Goal: Transaction & Acquisition: Obtain resource

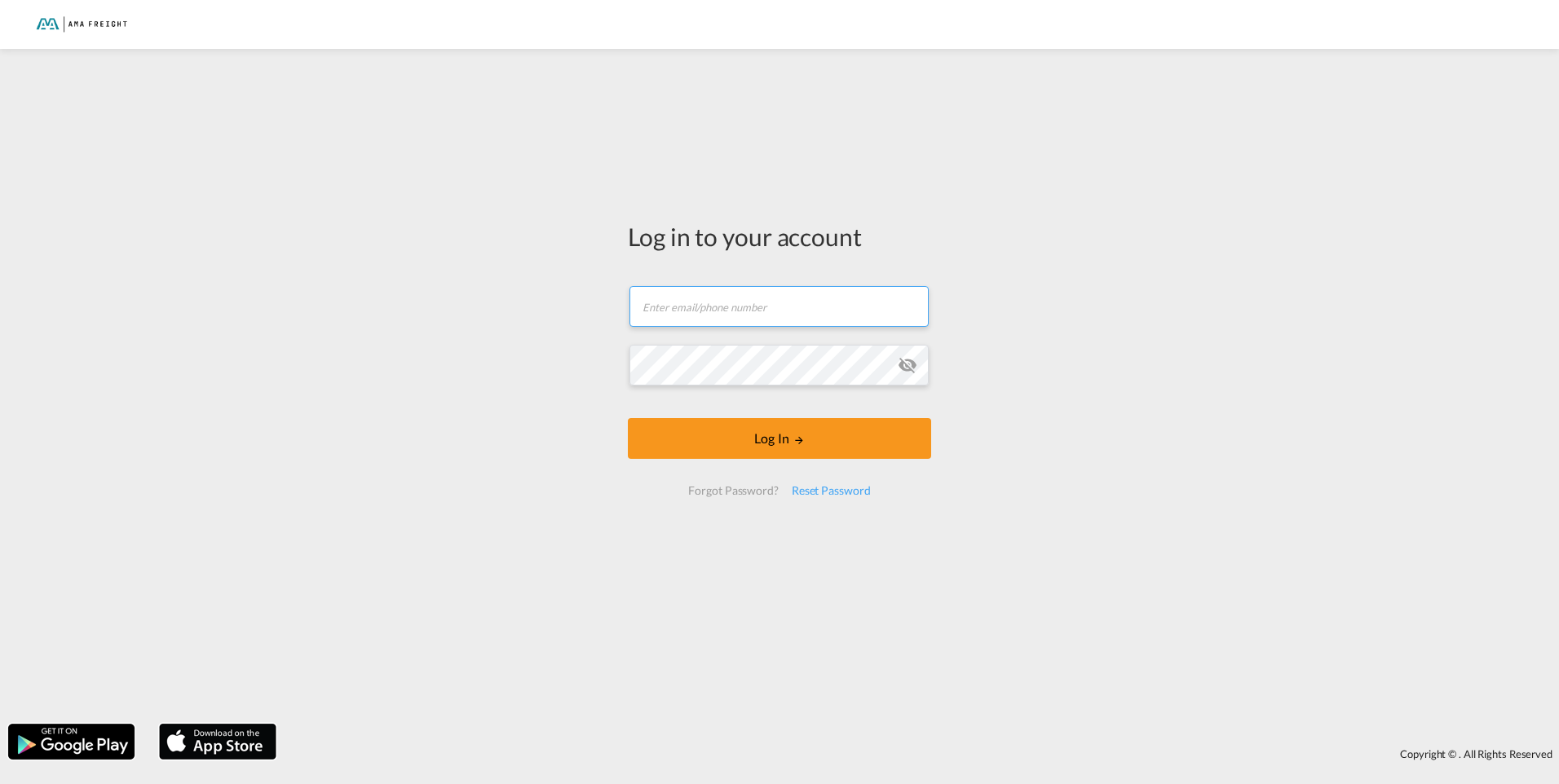
click at [764, 304] on input "text" at bounding box center [779, 306] width 300 height 40
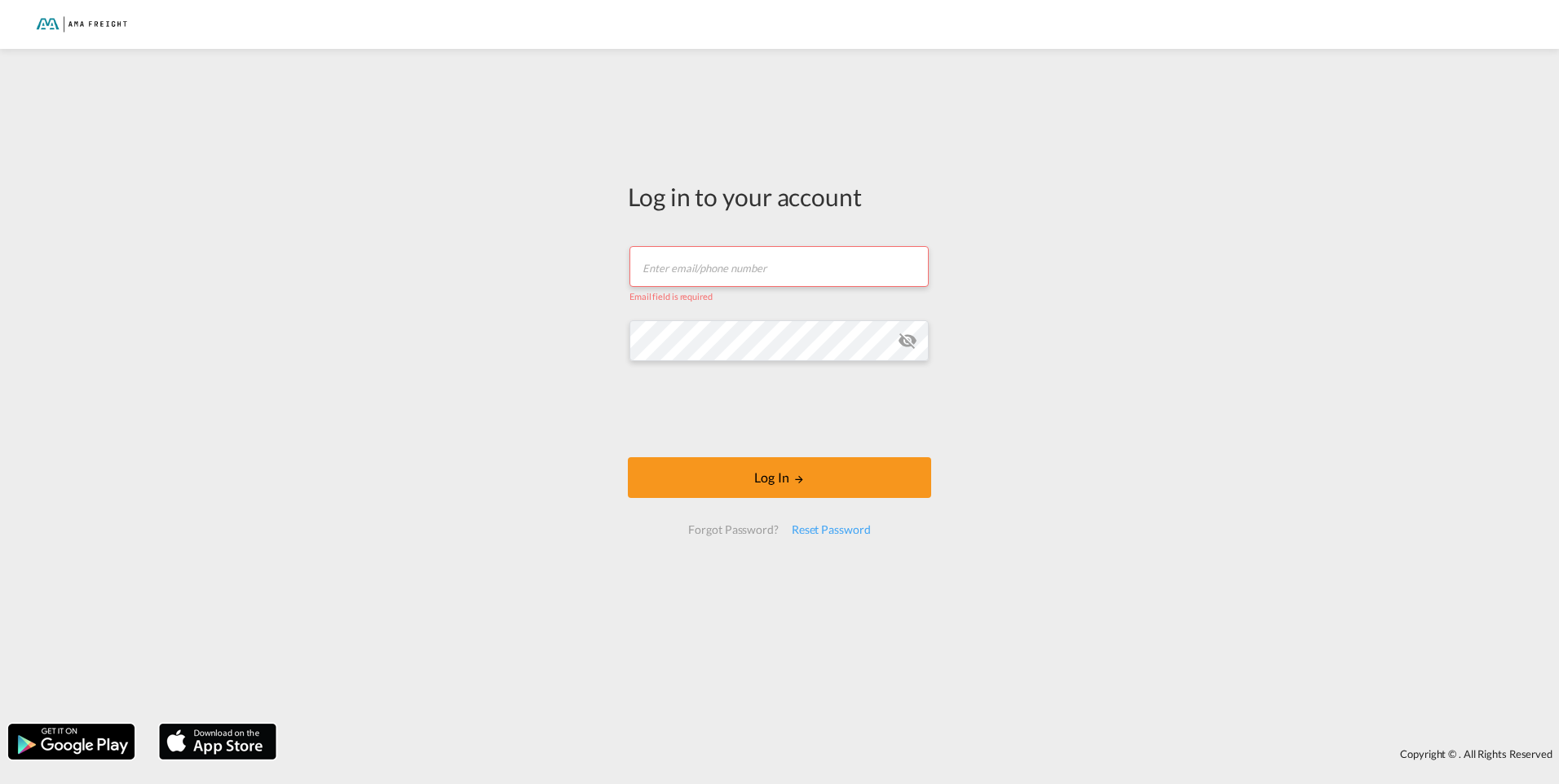
click at [690, 257] on input "text" at bounding box center [779, 266] width 300 height 40
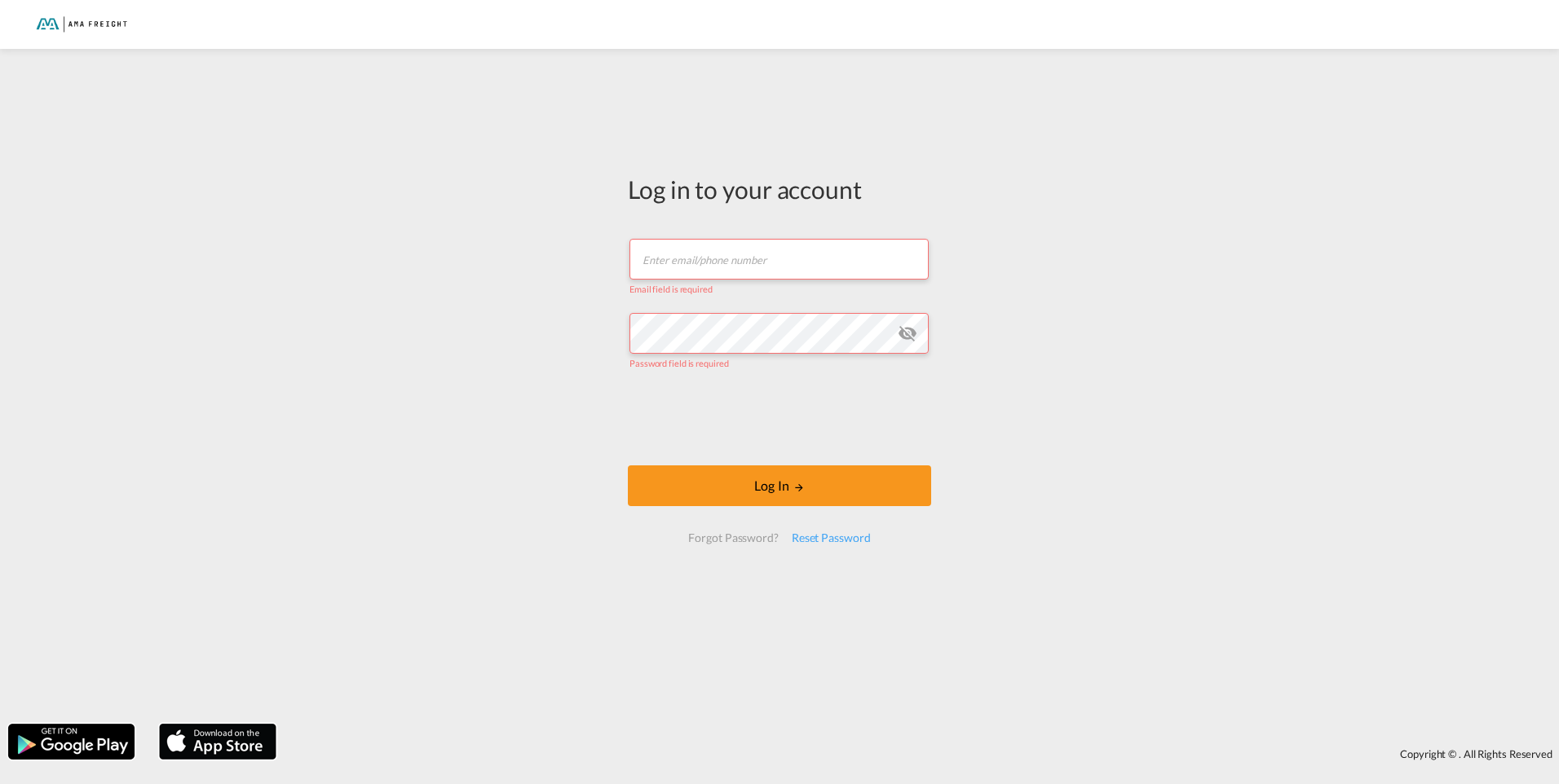
type input "[PERSON_NAME][EMAIL_ADDRESS][DOMAIN_NAME]"
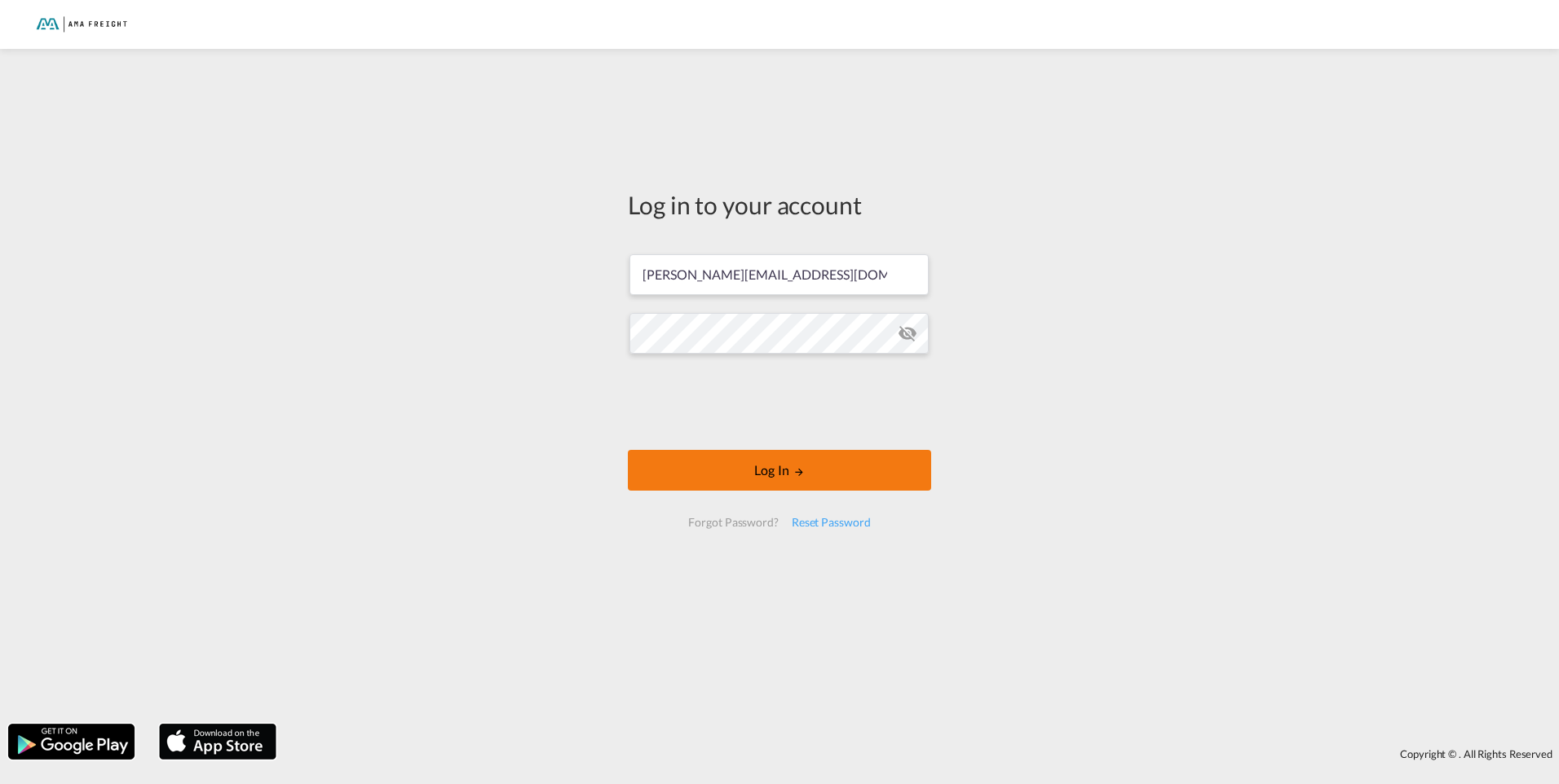
click at [810, 468] on button "Log In" at bounding box center [780, 469] width 303 height 40
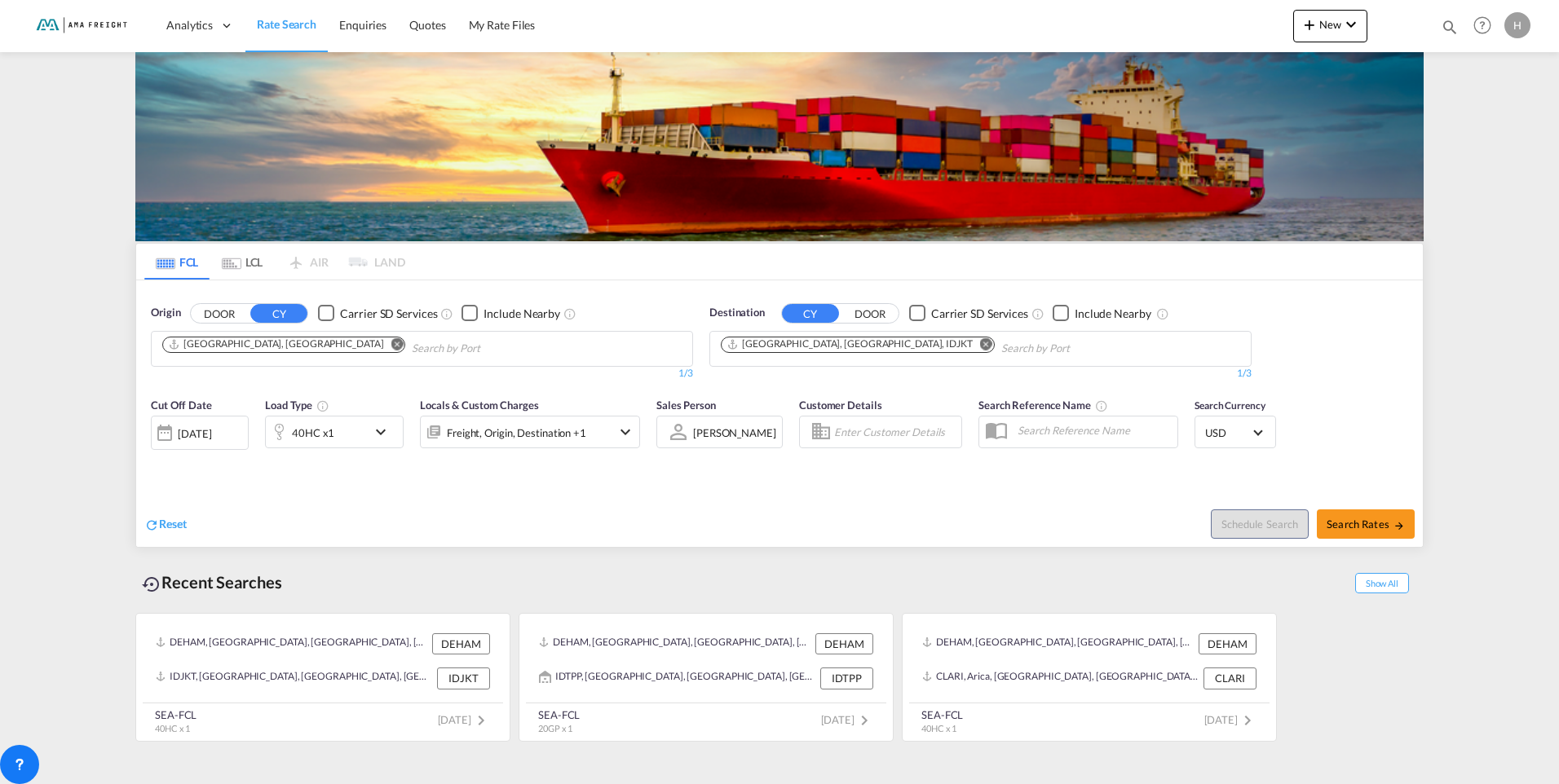
click at [980, 345] on md-icon "Remove" at bounding box center [986, 343] width 12 height 12
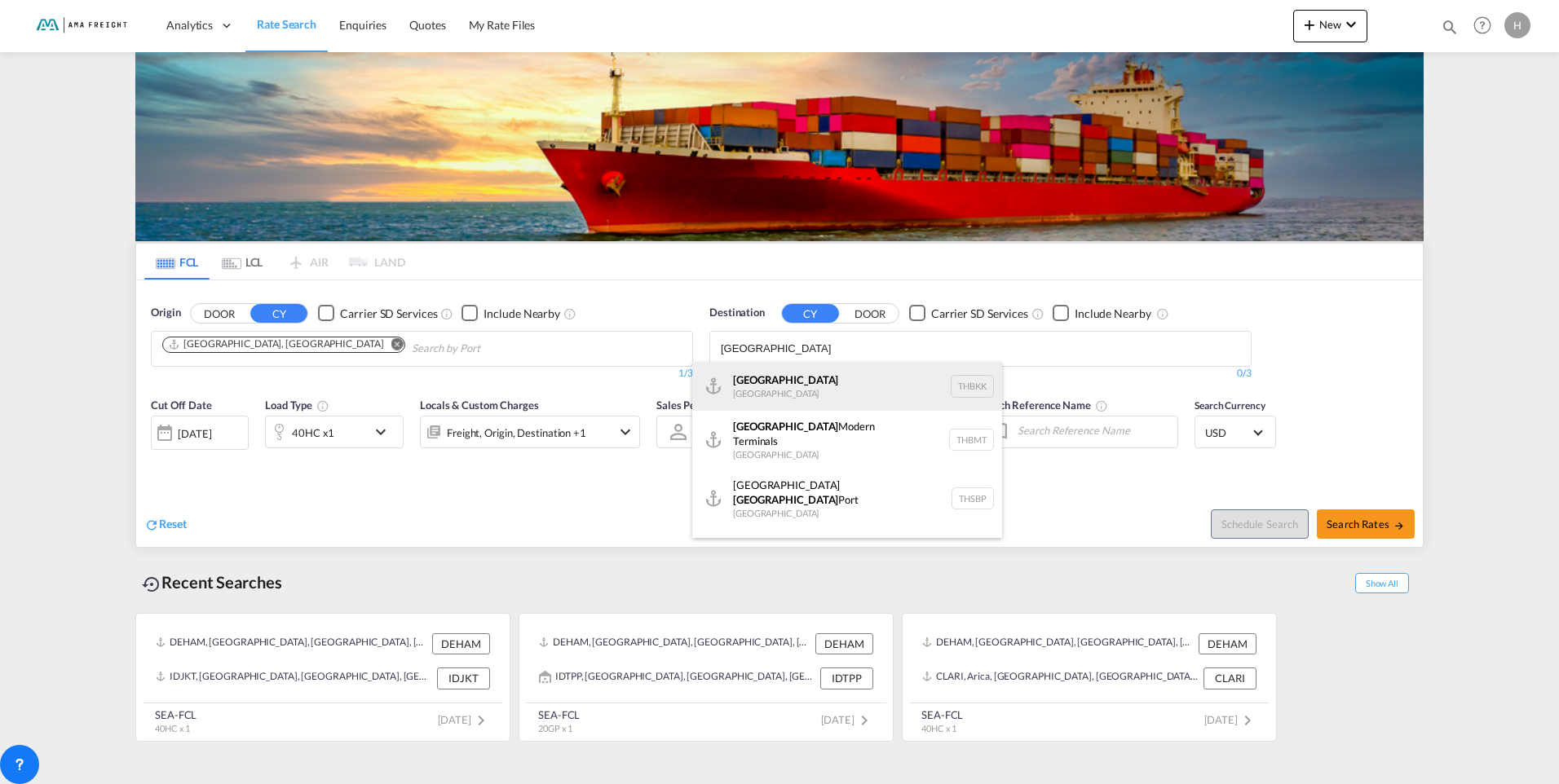
type input "[GEOGRAPHIC_DATA]"
click at [808, 392] on div "[GEOGRAPHIC_DATA] [GEOGRAPHIC_DATA] THBKK" at bounding box center [847, 386] width 310 height 49
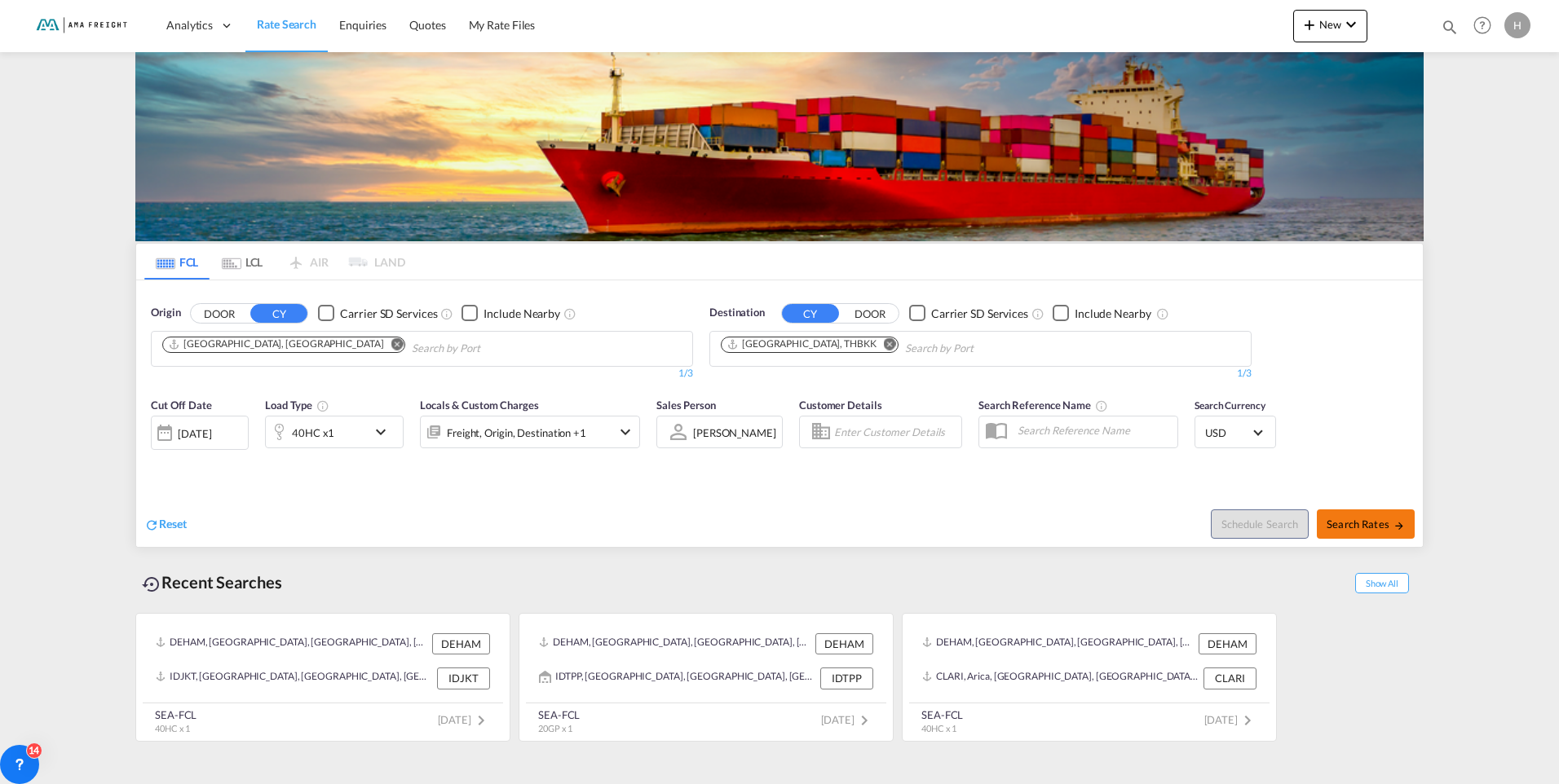
click at [1371, 518] on span "Search Rates" at bounding box center [1366, 524] width 78 height 13
type input "DEHAM to THBKK / [DATE]"
